Goal: Task Accomplishment & Management: Manage account settings

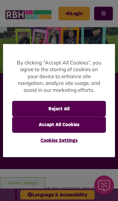
click at [76, 106] on button "Reject All" at bounding box center [59, 109] width 94 height 16
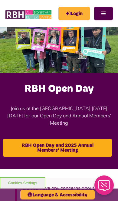
click at [77, 14] on link "Login" at bounding box center [75, 14] width 32 height 14
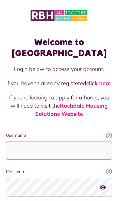
scroll to position [9, 0]
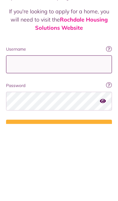
type input "**********"
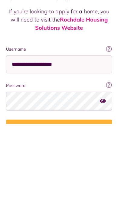
click at [59, 197] on button "Login" at bounding box center [59, 205] width 106 height 17
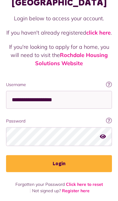
click at [71, 161] on button "Login" at bounding box center [59, 163] width 106 height 17
click at [62, 162] on button "Login" at bounding box center [59, 163] width 106 height 17
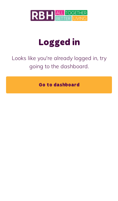
scroll to position [35, 0]
click at [89, 76] on link "Go to dashboard" at bounding box center [59, 84] width 106 height 17
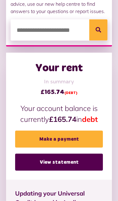
scroll to position [199, 0]
